Goal: Find specific page/section: Find specific page/section

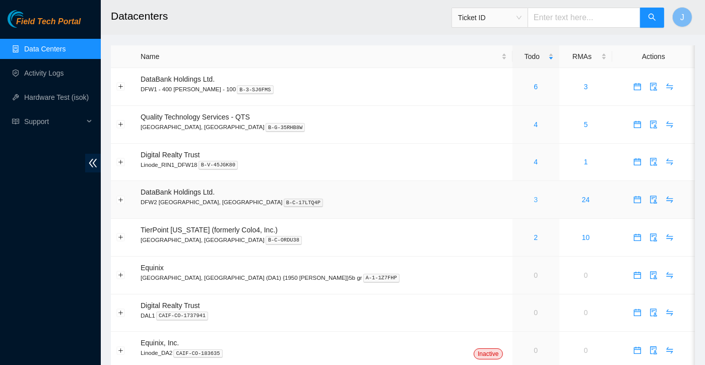
click at [534, 200] on link "3" at bounding box center [536, 200] width 4 height 8
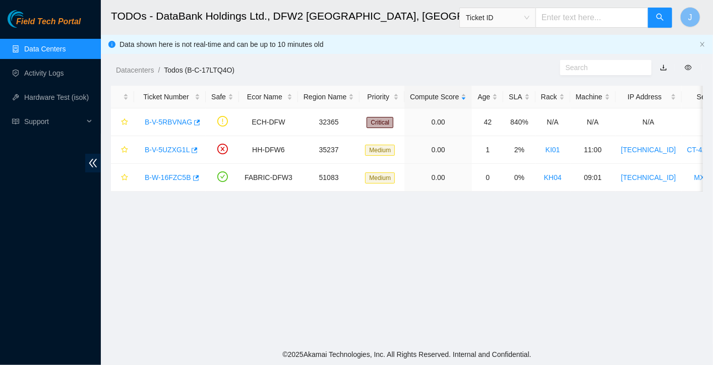
click at [30, 49] on link "Data Centers" at bounding box center [44, 49] width 41 height 8
